Goal: Task Accomplishment & Management: Manage account settings

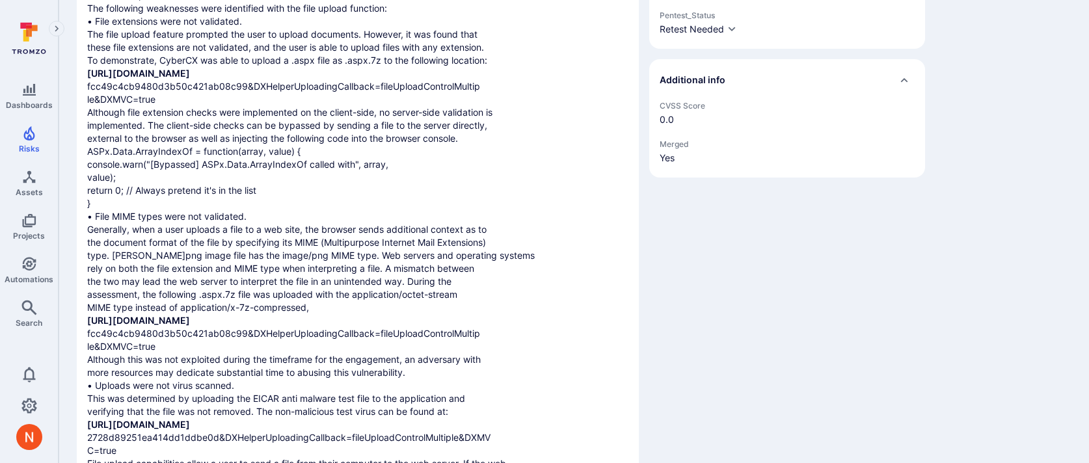
scroll to position [521, 0]
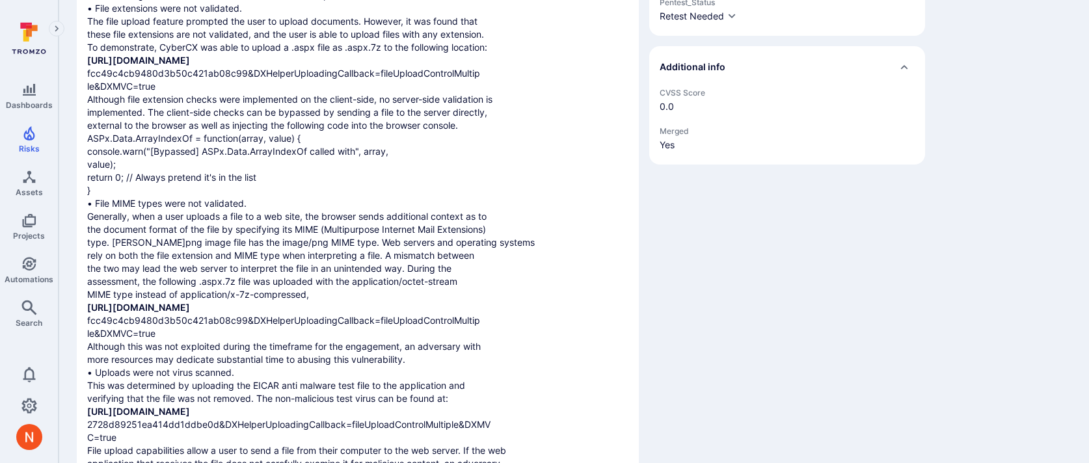
click at [764, 380] on div "Details Assigned to AK [PERSON_NAME] Projects cheshire-cats [PERSON_NAME] idefi…" at bounding box center [787, 282] width 276 height 1366
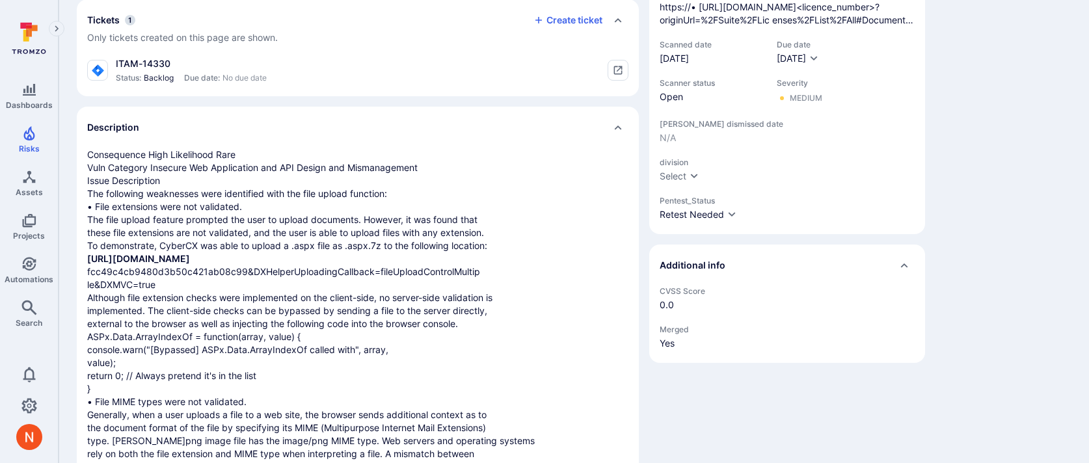
scroll to position [0, 0]
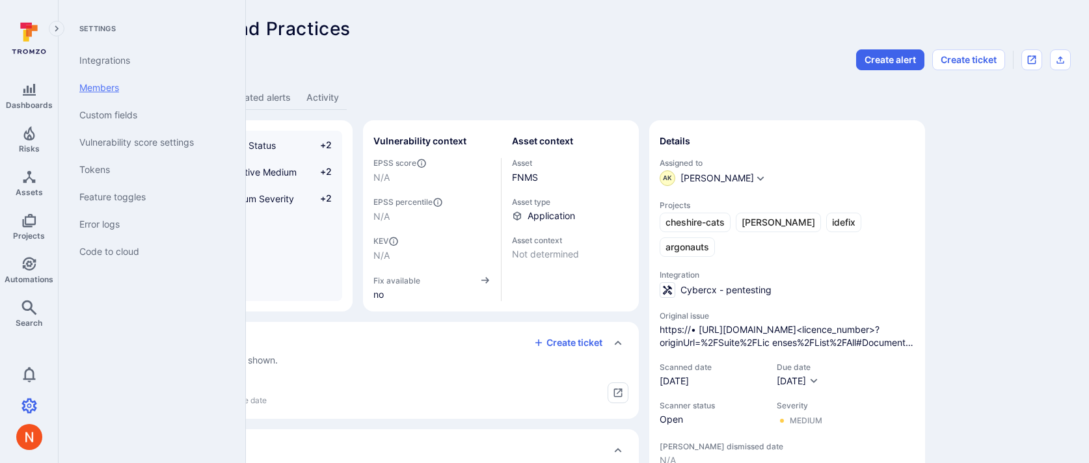
click at [109, 92] on link "Members" at bounding box center [149, 87] width 161 height 27
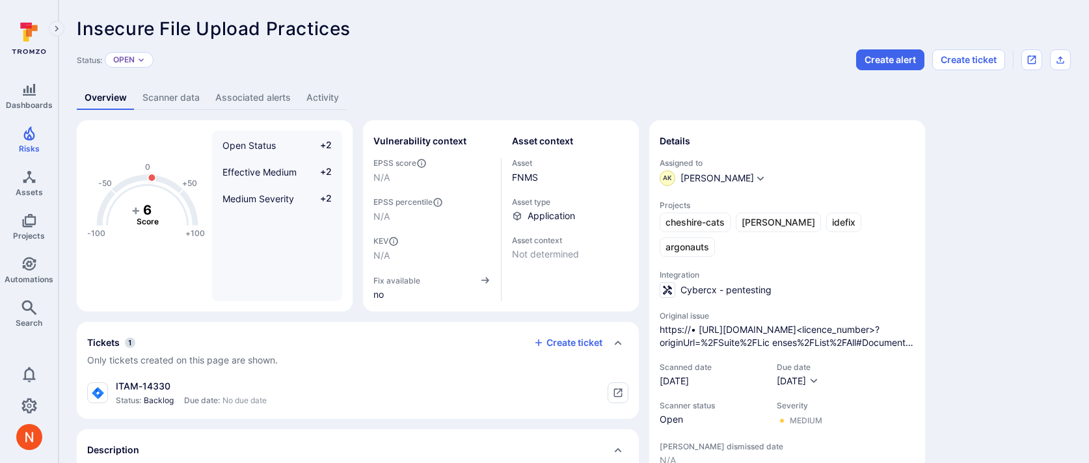
click at [180, 94] on link "Scanner data" at bounding box center [171, 98] width 73 height 24
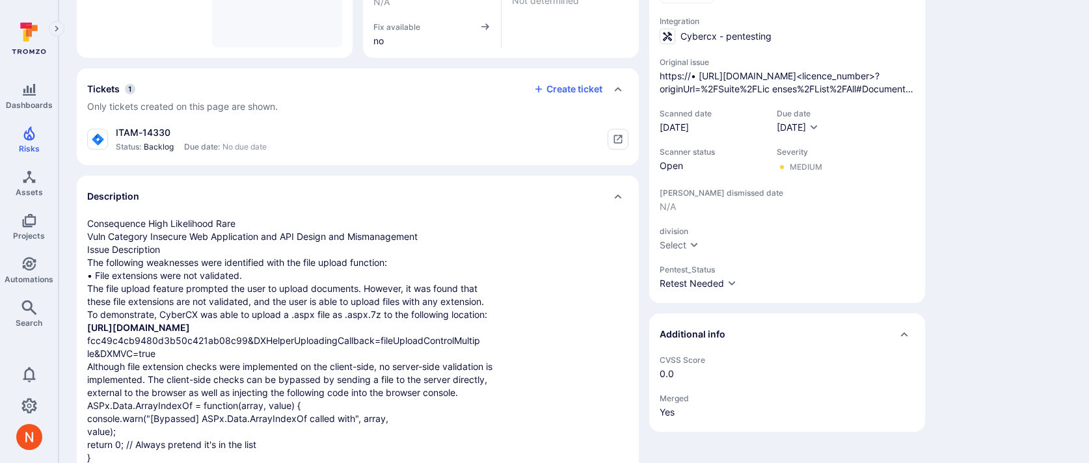
scroll to position [256, 0]
drag, startPoint x: 114, startPoint y: 131, endPoint x: 176, endPoint y: 130, distance: 62.5
click at [176, 130] on div "ITAM-14330 Status: Backlog Due date: No due date" at bounding box center [177, 137] width 180 height 26
copy div "ITAM-14330"
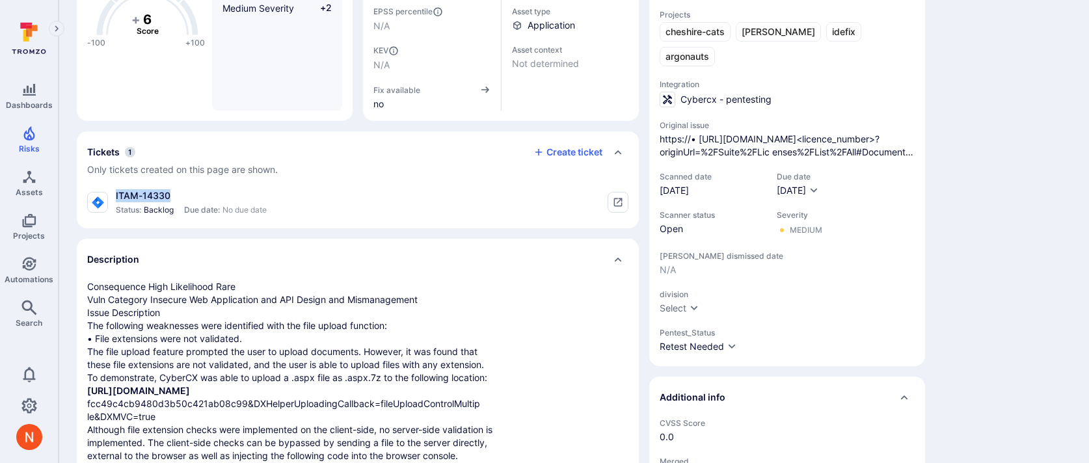
scroll to position [188, 0]
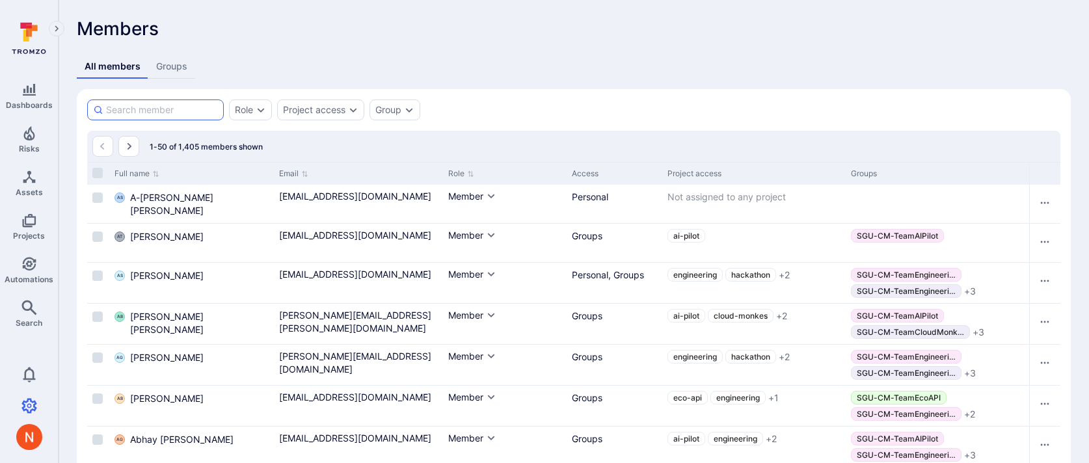
click at [127, 106] on input at bounding box center [162, 109] width 112 height 13
type input "[PERSON_NAME]"
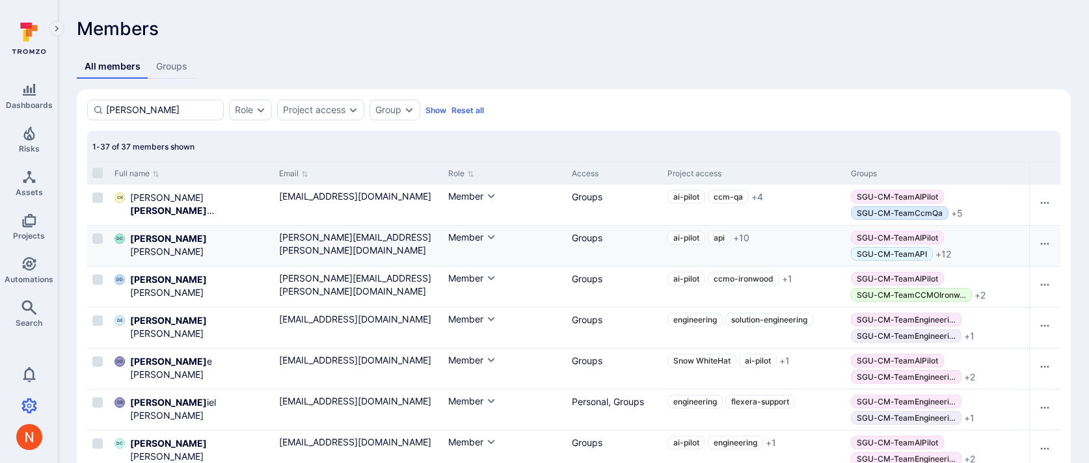
click at [142, 230] on div "DC Dan Cundy" at bounding box center [191, 246] width 164 height 40
click at [142, 232] on span "Dan Cundy" at bounding box center [199, 245] width 138 height 26
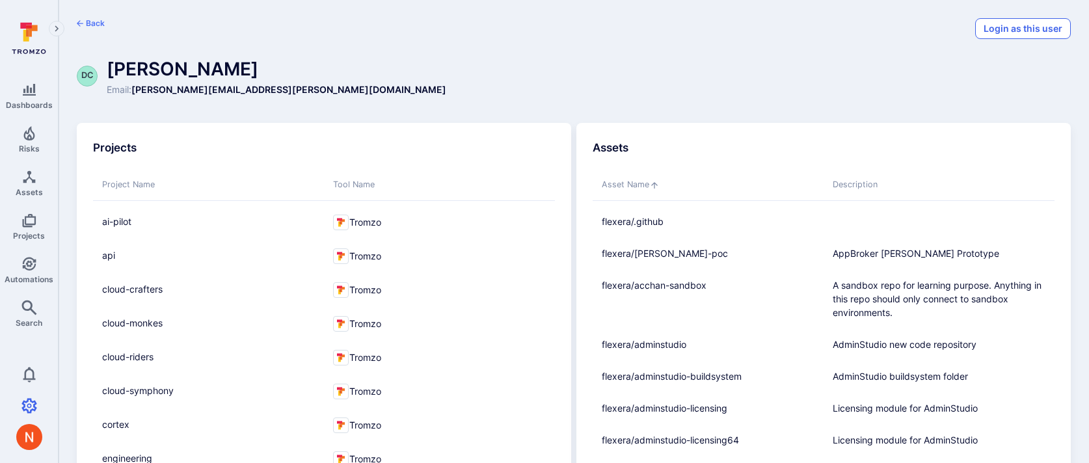
click at [1041, 32] on button "Login as this user" at bounding box center [1023, 28] width 96 height 21
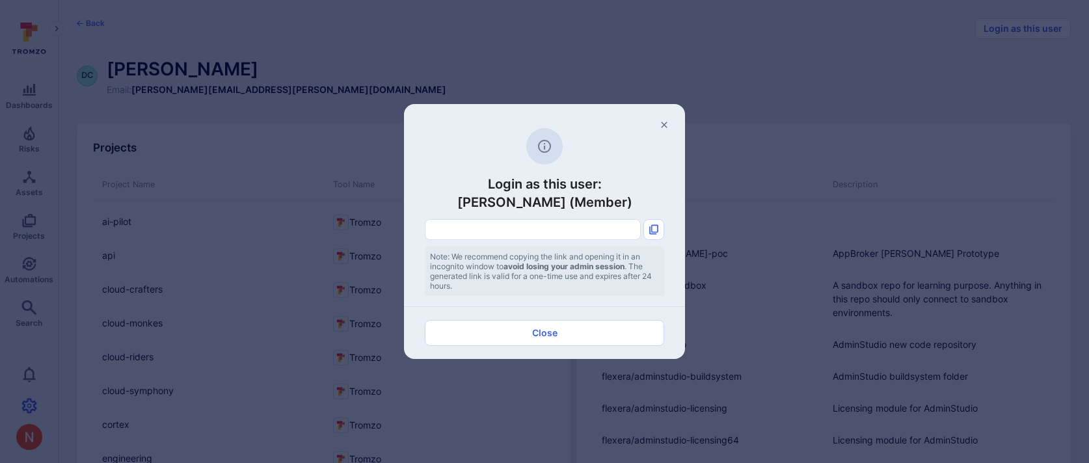
type input "https://flexera.tromzo.com/sign-in/token/usr_4pRIRj2M7juAGZYX/7qien-03a33786752…"
click at [654, 232] on icon "Copy link" at bounding box center [653, 230] width 9 height 10
click at [666, 128] on icon "button" at bounding box center [664, 125] width 10 height 10
